Goal: Information Seeking & Learning: Compare options

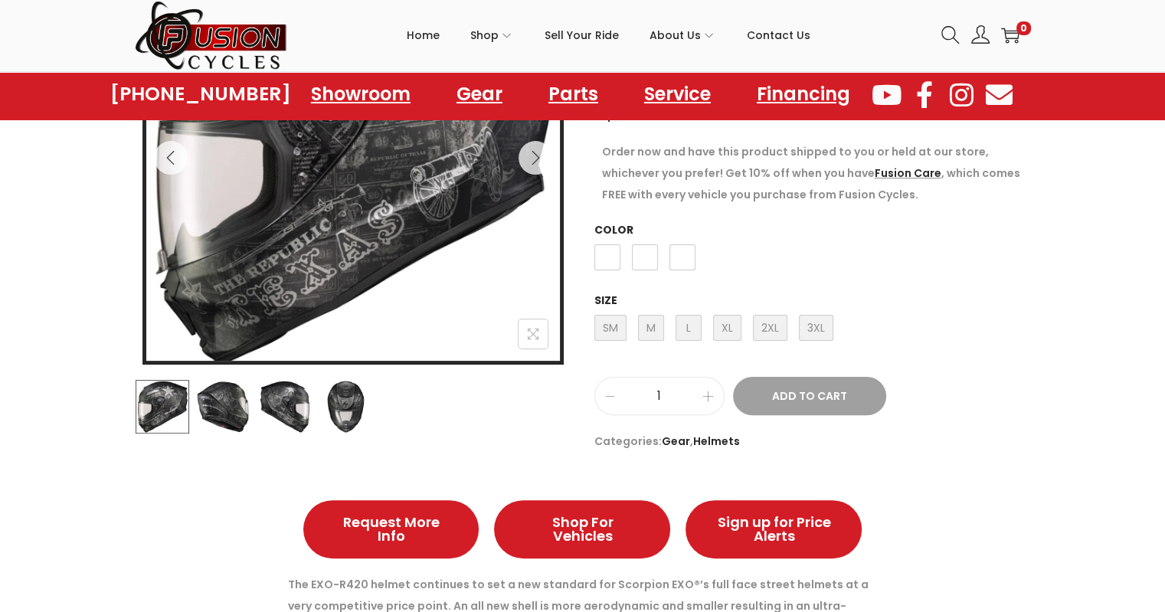
scroll to position [306, 0]
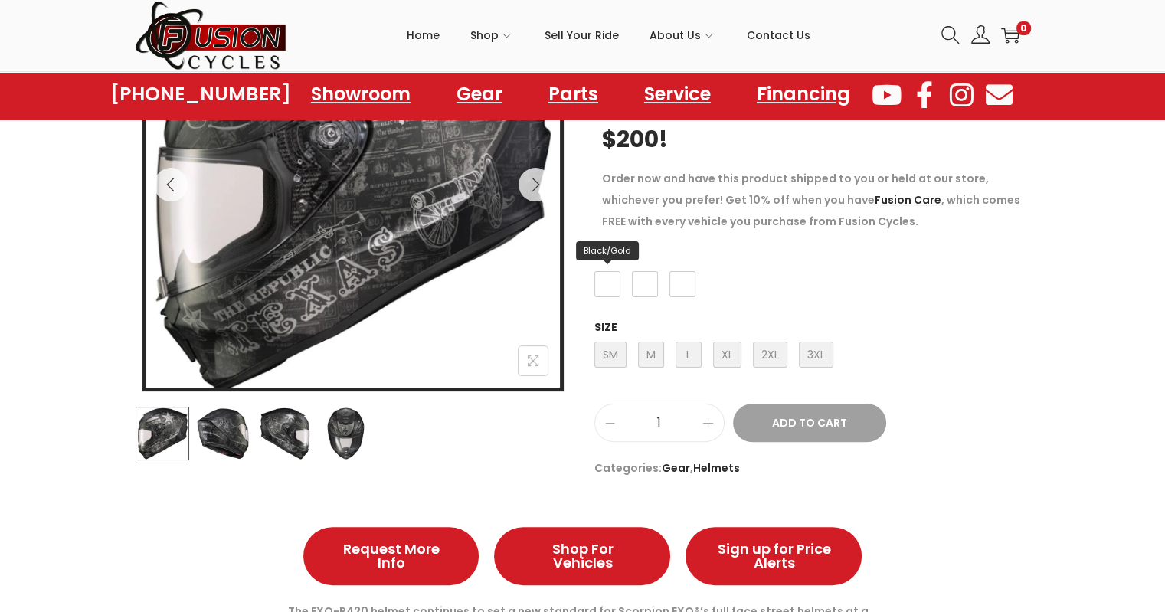
click at [607, 282] on span "Black/Gold" at bounding box center [607, 284] width 26 height 26
click at [640, 282] on span "Black/Silver" at bounding box center [645, 284] width 26 height 26
click at [689, 348] on span "L Large" at bounding box center [689, 355] width 26 height 26
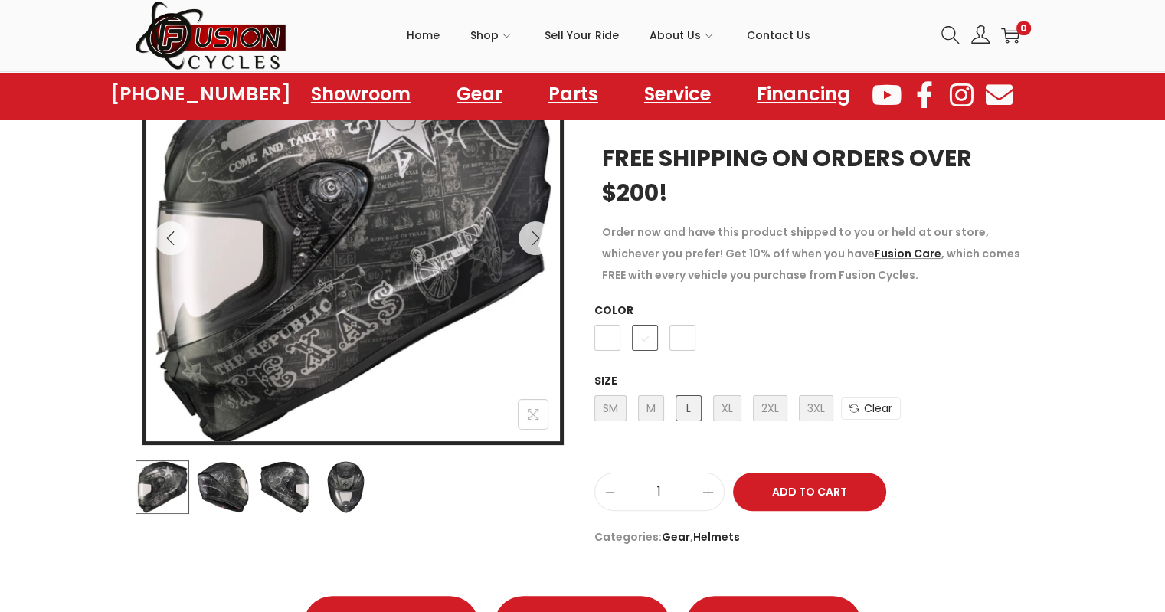
scroll to position [230, 0]
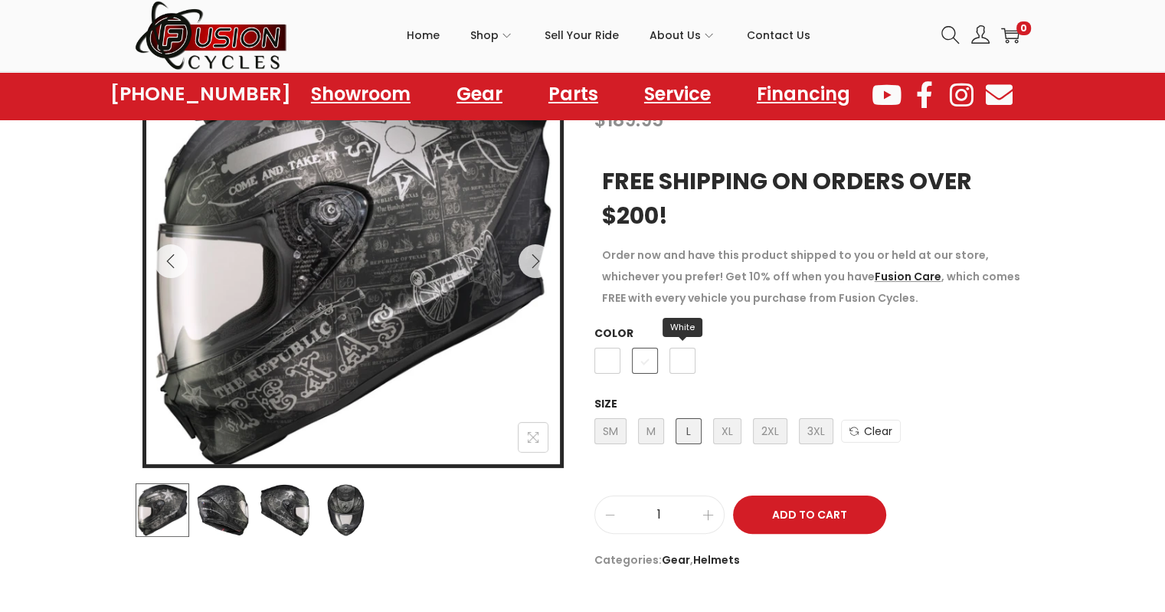
click at [680, 361] on span "White" at bounding box center [682, 361] width 26 height 26
click at [641, 363] on span "Black/Silver" at bounding box center [645, 361] width 26 height 26
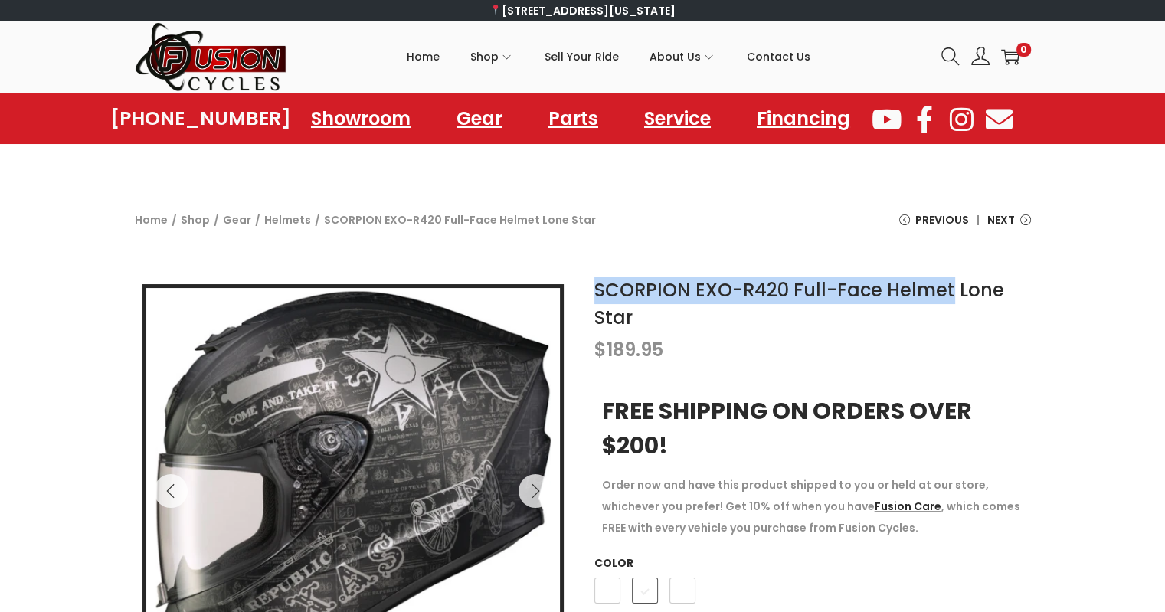
drag, startPoint x: 594, startPoint y: 292, endPoint x: 948, endPoint y: 291, distance: 353.9
click at [948, 291] on h1 "SCORPION EXO-R420 Full-Face Helmet Lone Star" at bounding box center [812, 304] width 437 height 55
copy link "SCORPION EXO-R420 Full-Face Helmet"
